Goal: Navigation & Orientation: Find specific page/section

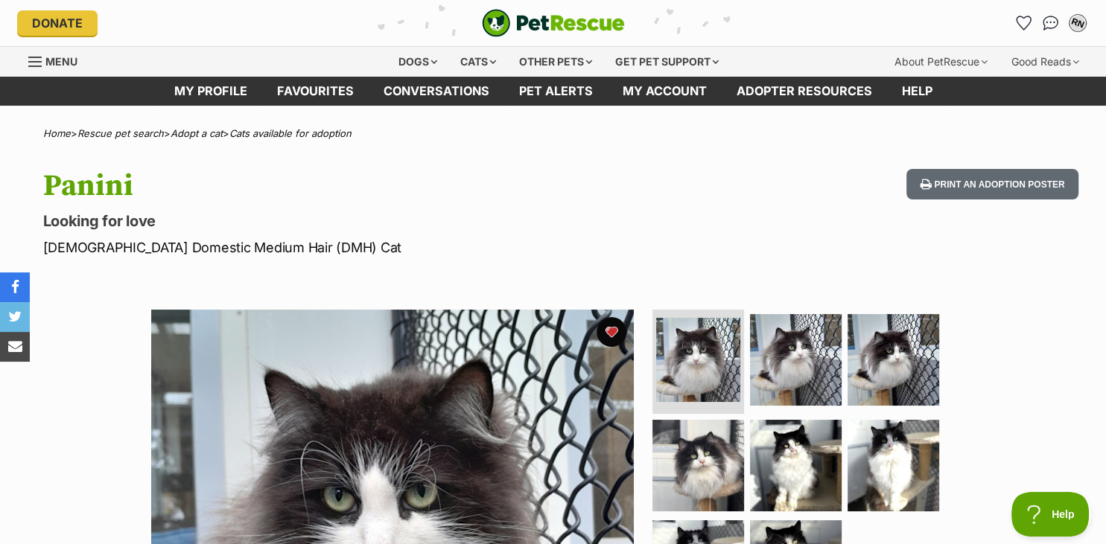
click at [1089, 28] on div "RN My account RN Rebecca Nguyen Edit profile Log out Pet alerts Pet alert match…" at bounding box center [1078, 23] width 24 height 24
click at [1081, 28] on div "RN" at bounding box center [1077, 22] width 19 height 19
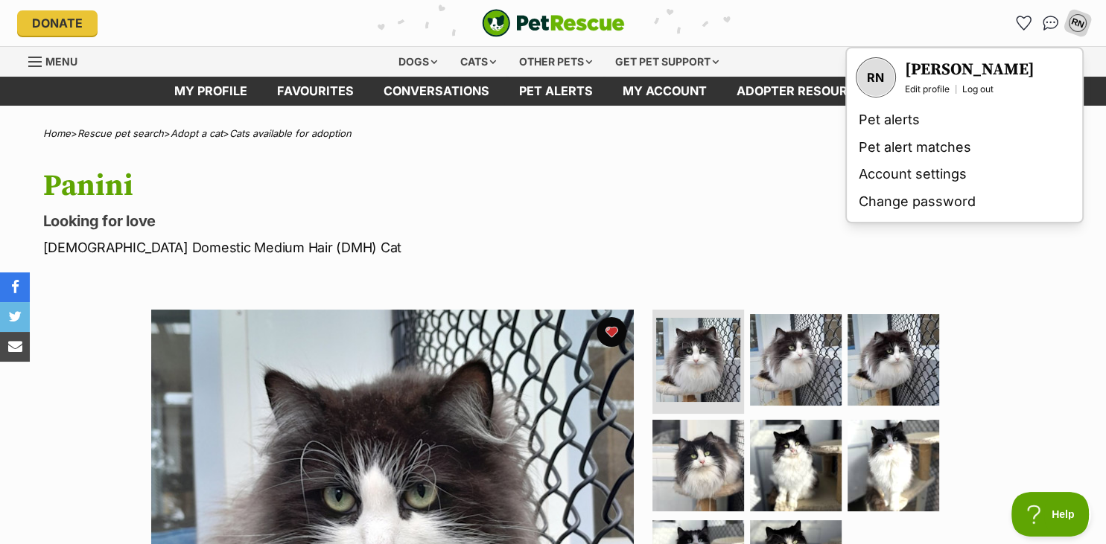
click at [765, 176] on div "Panini Looking for love Female Domestic Medium Hair (DMH) Cat Print an adoption…" at bounding box center [553, 213] width 1095 height 89
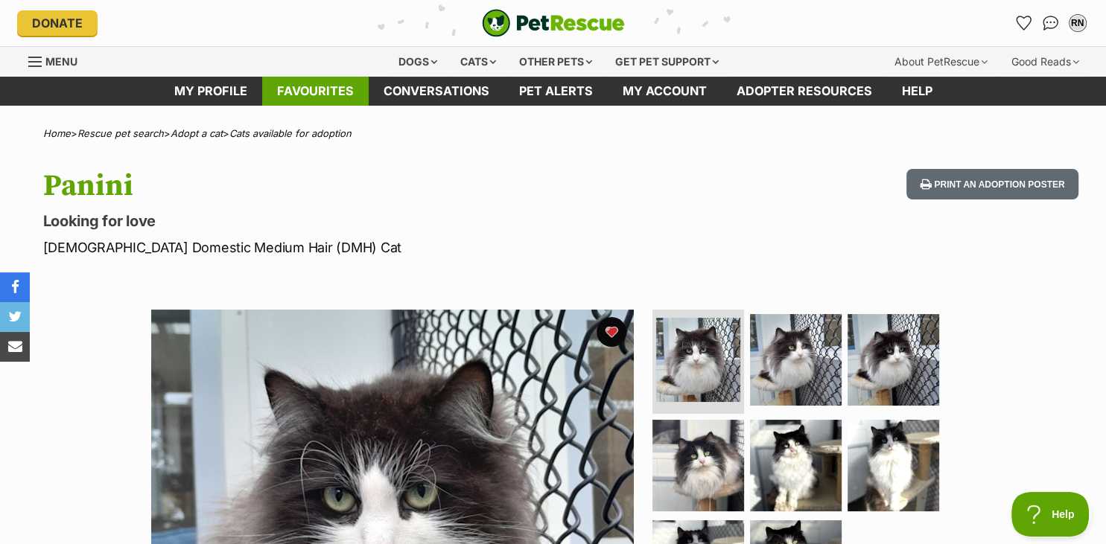
click at [341, 104] on link "Favourites" at bounding box center [315, 91] width 106 height 29
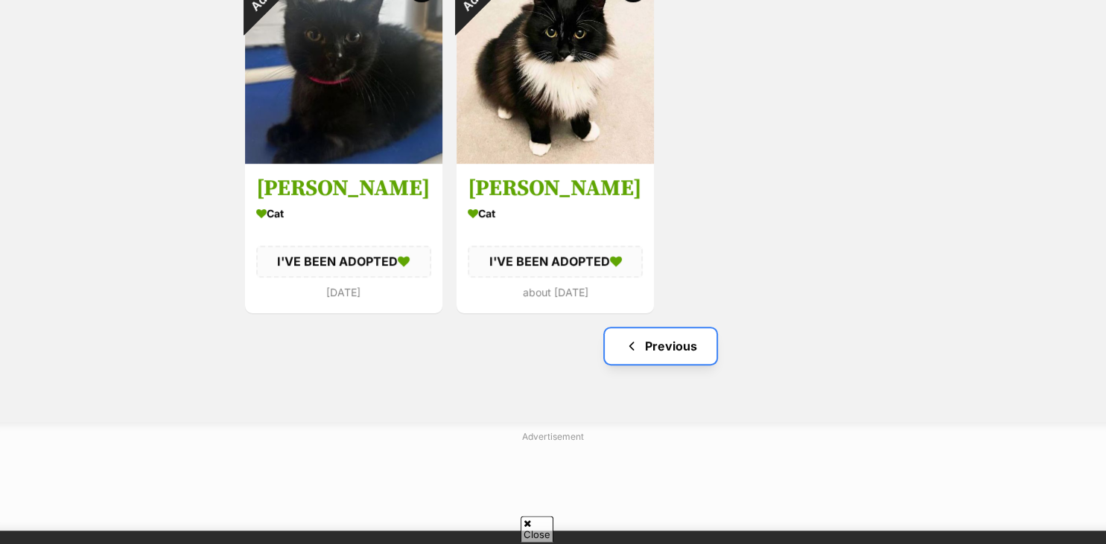
scroll to position [699, 0]
click at [681, 346] on link "Previous" at bounding box center [661, 346] width 112 height 36
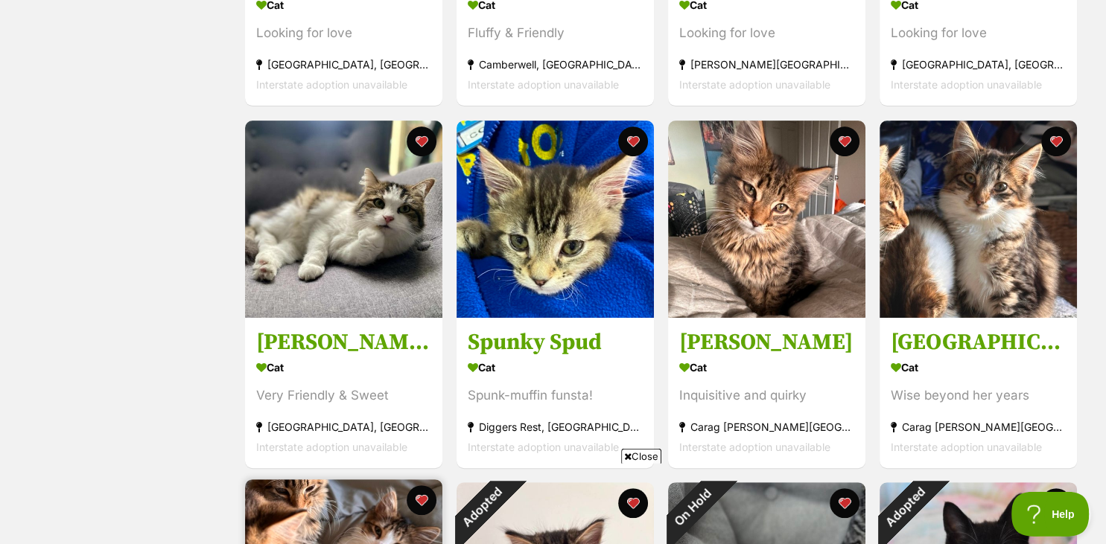
scroll to position [546, 0]
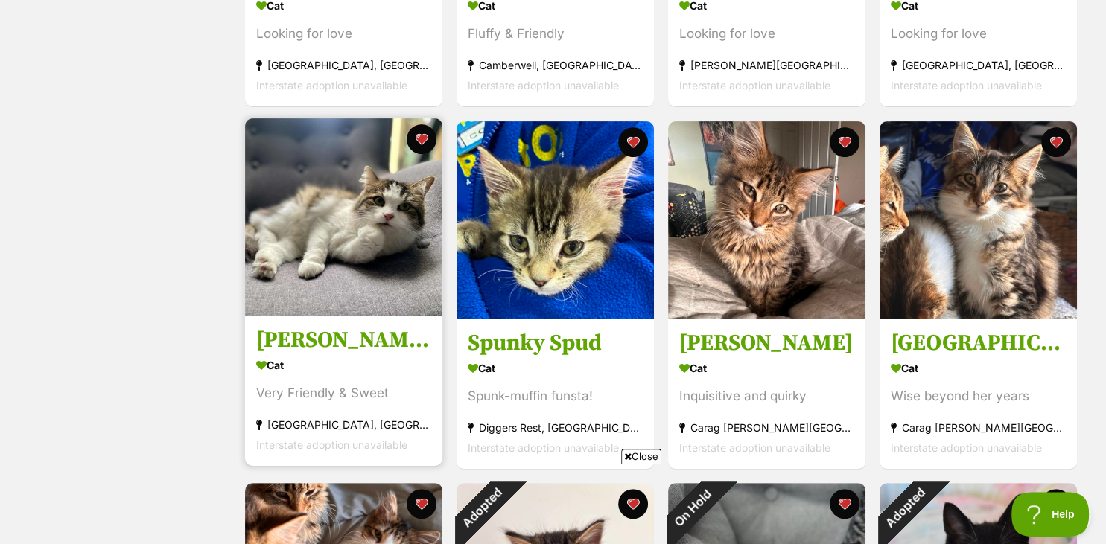
click at [343, 229] on img at bounding box center [343, 216] width 197 height 197
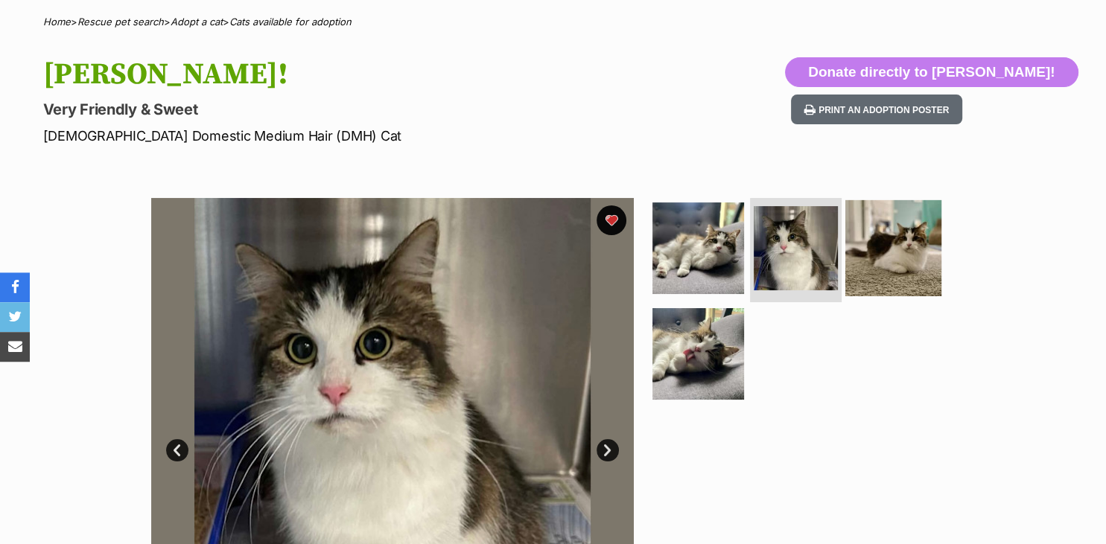
scroll to position [112, 0]
click at [887, 248] on img at bounding box center [893, 248] width 96 height 96
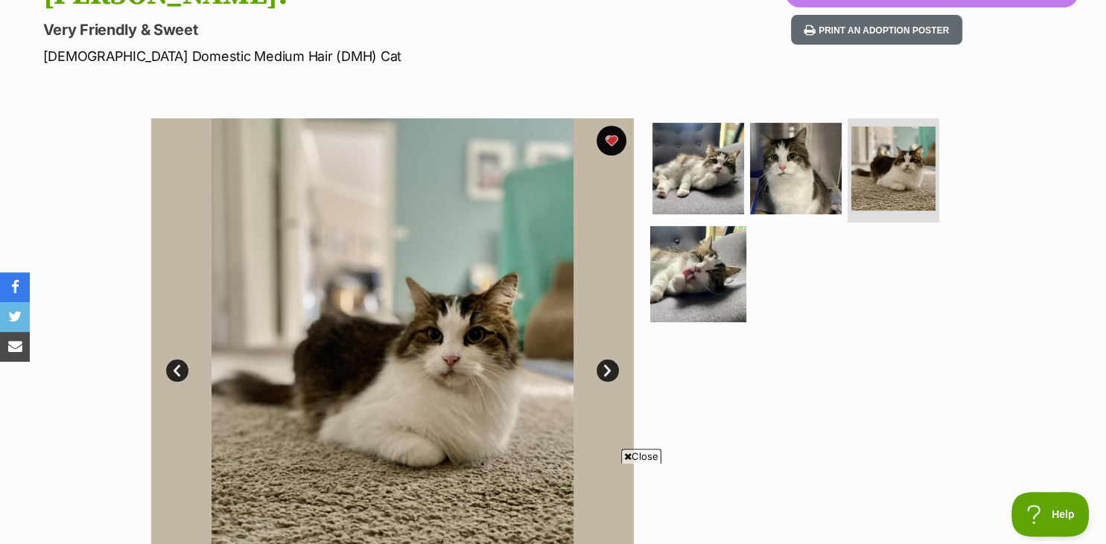
scroll to position [0, 0]
click at [711, 276] on img at bounding box center [698, 274] width 96 height 96
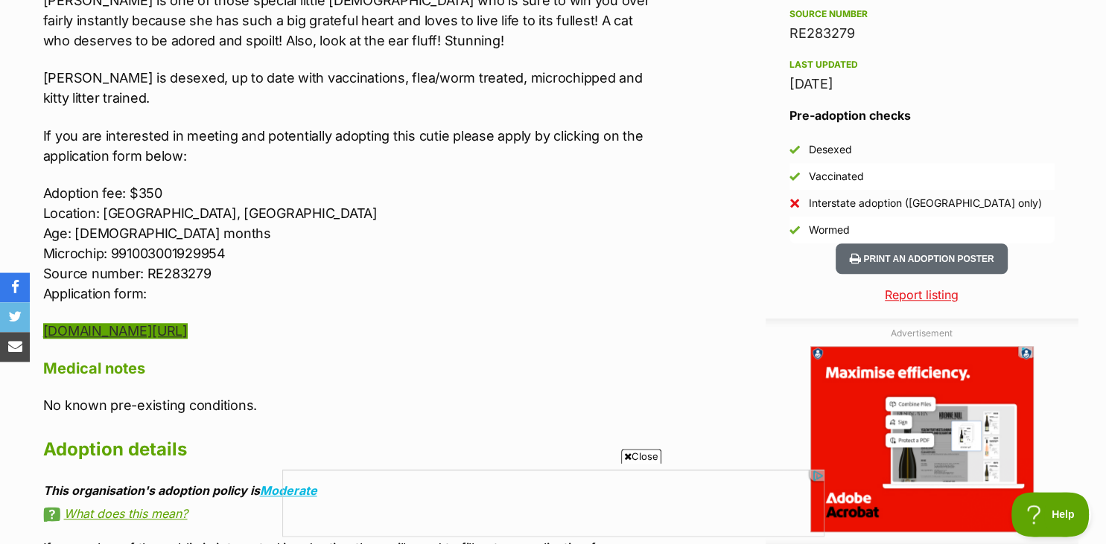
click at [188, 323] on link "[DOMAIN_NAME][URL]" at bounding box center [115, 331] width 144 height 16
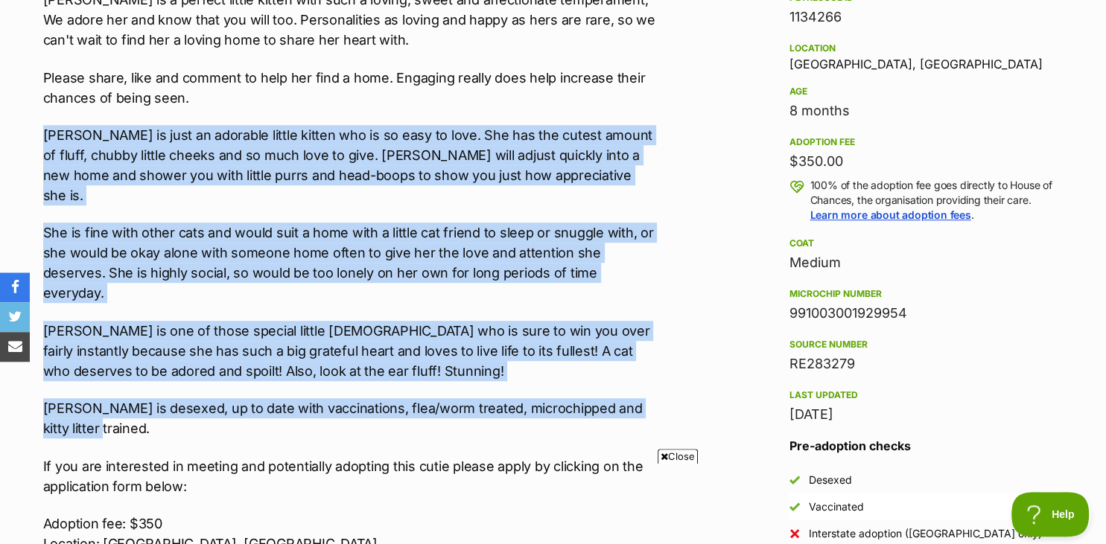
drag, startPoint x: 287, startPoint y: 374, endPoint x: 31, endPoint y: 108, distance: 369.2
click at [31, 108] on div "About Patty! Looking for a fluffy over the top affectionate sweet-heart who wil…" at bounding box center [343, 406] width 630 height 1048
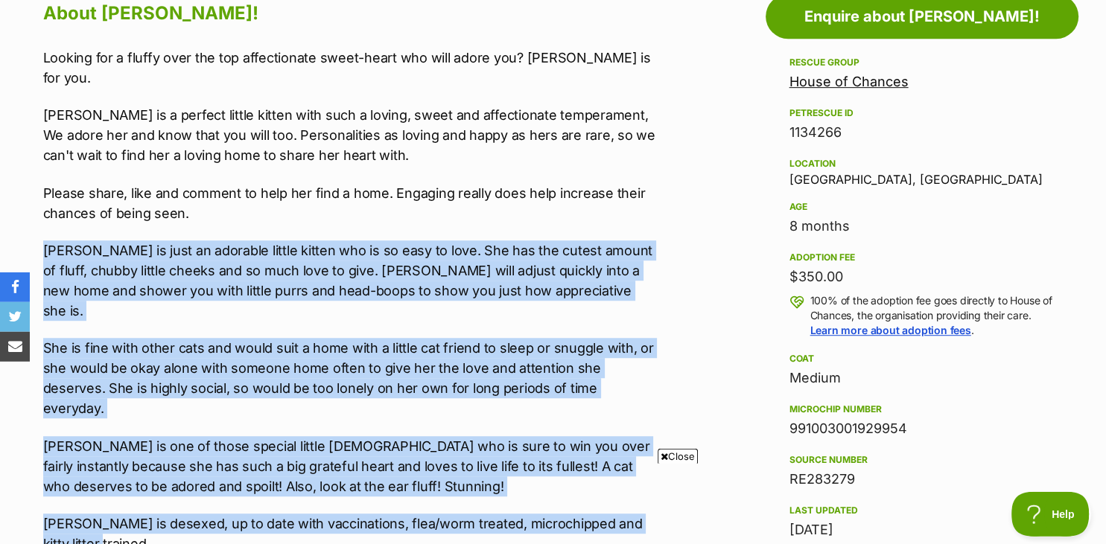
copy div "Patty is just an adorable little kitten who is so easy to love. She has the cut…"
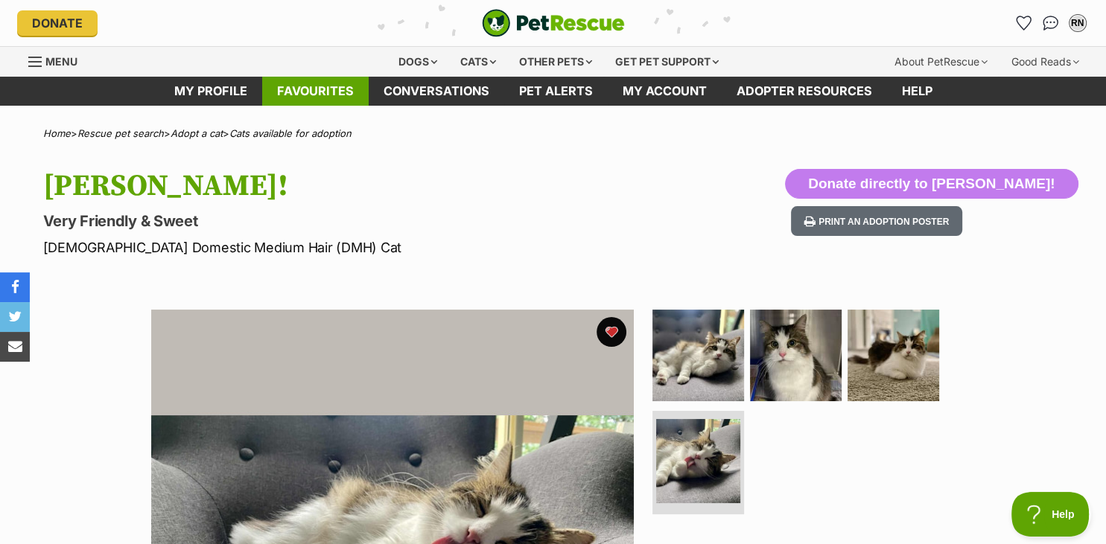
click at [337, 84] on link "Favourites" at bounding box center [315, 91] width 106 height 29
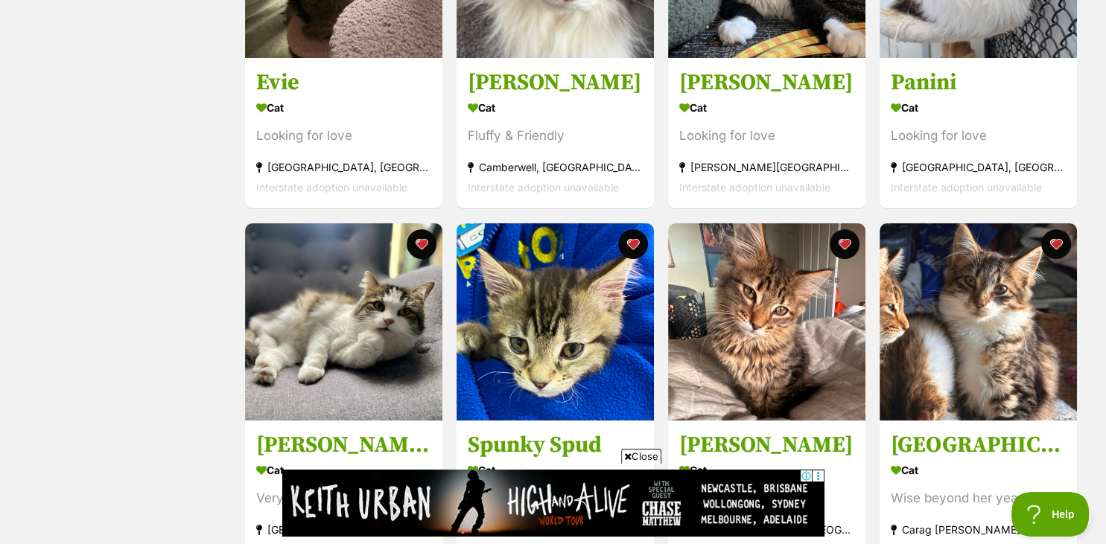
scroll to position [448, 0]
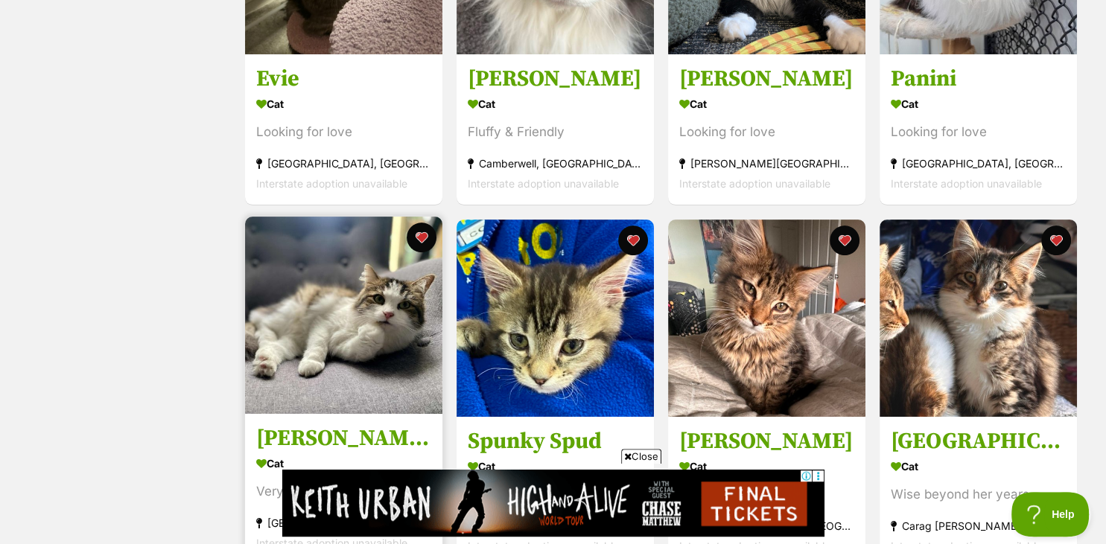
click at [341, 328] on img at bounding box center [343, 315] width 197 height 197
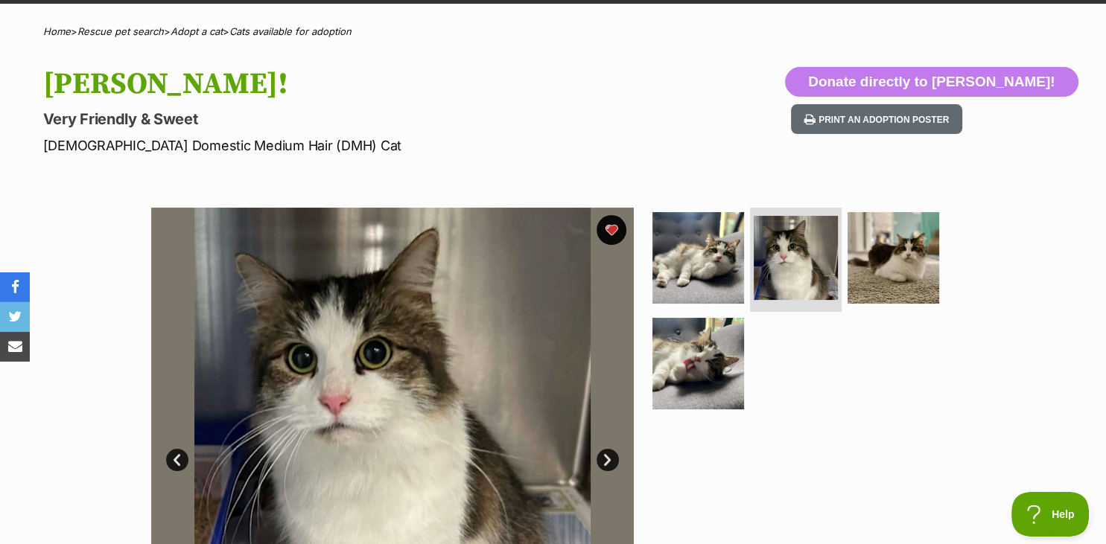
click at [699, 369] on img at bounding box center [698, 364] width 92 height 92
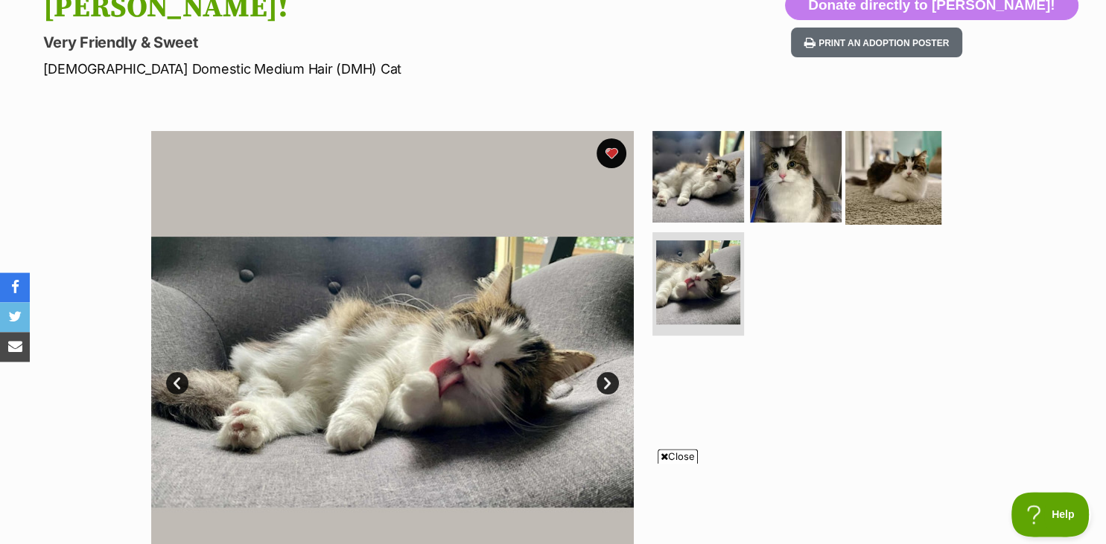
click at [902, 171] on img at bounding box center [893, 177] width 96 height 96
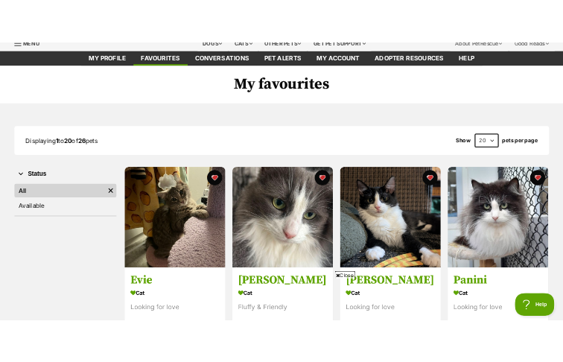
scroll to position [60, 0]
